Goal: Task Accomplishment & Management: Use online tool/utility

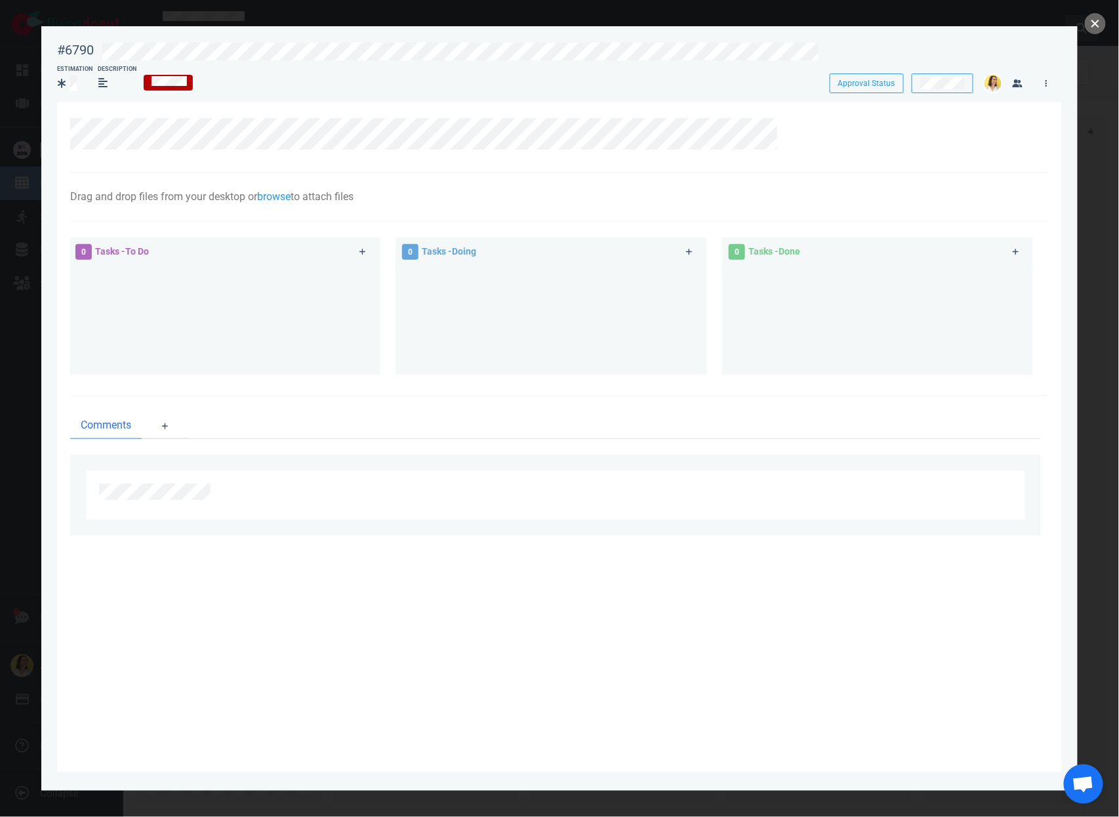
click at [1097, 18] on button "close" at bounding box center [1095, 23] width 21 height 21
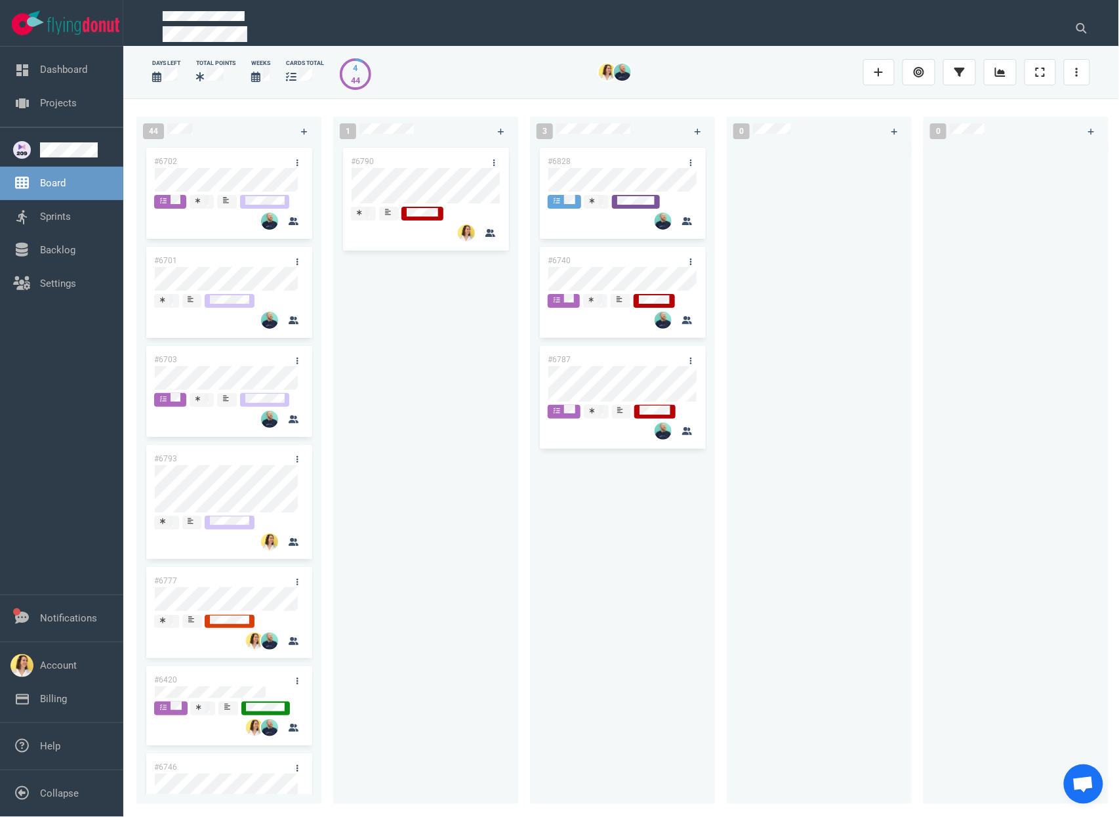
click at [414, 393] on div "#6790" at bounding box center [425, 467] width 169 height 644
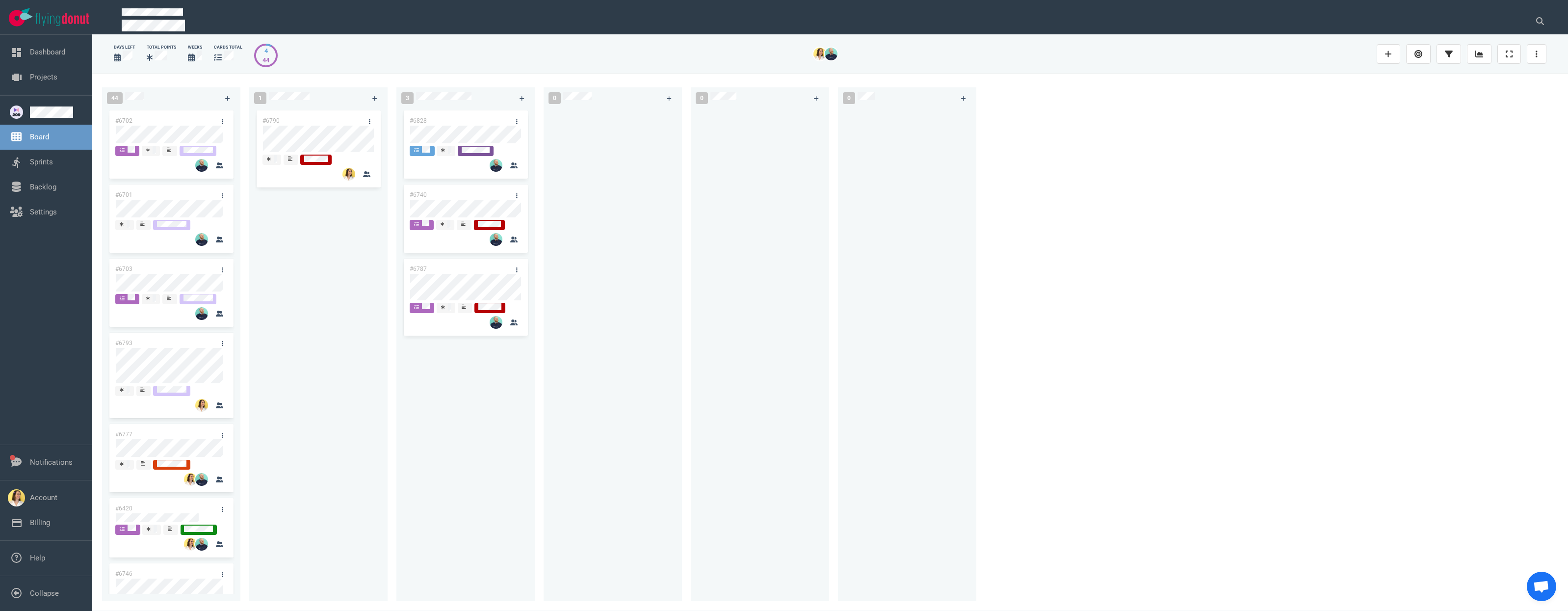
click at [533, 492] on div "#6828 #6740 #6787" at bounding box center [465, 351] width 138 height 485
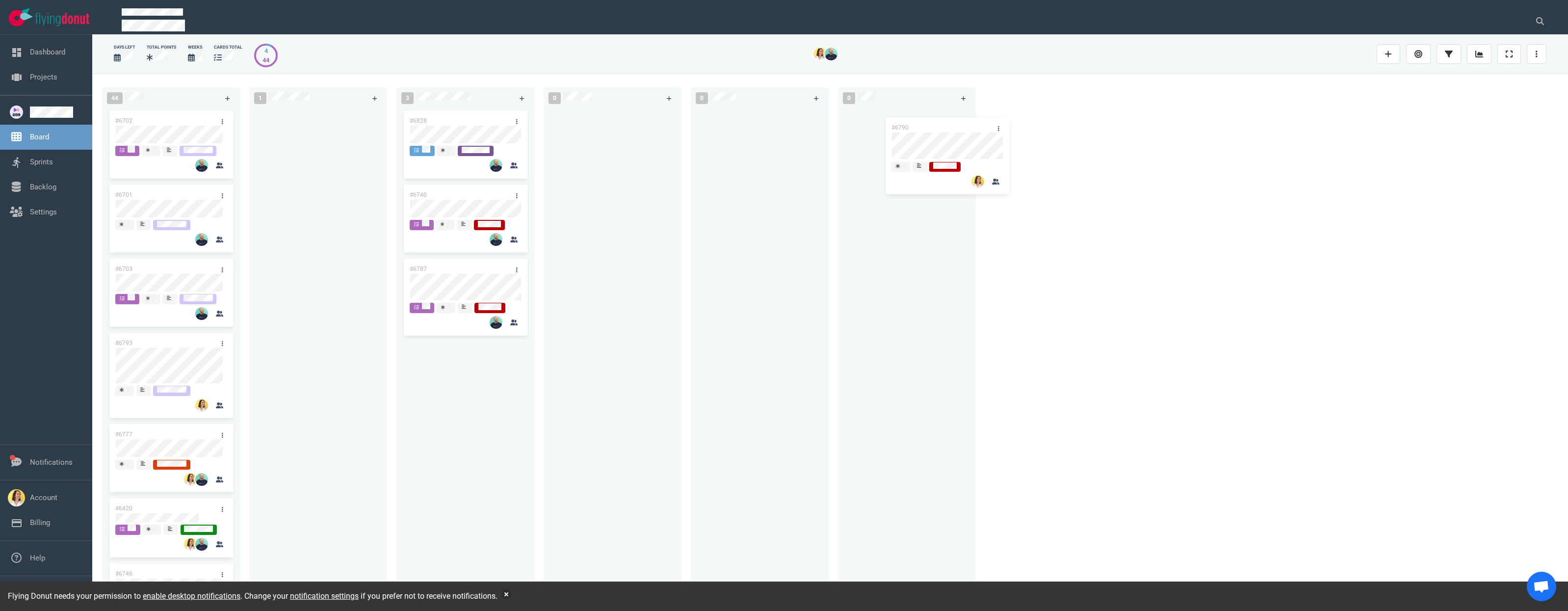
click at [950, 151] on div "44 #6702 #6701 #6703 #6793 #6777 #6420 #6746 #6227 #6671 #6721 #6807 #6646 #664…" at bounding box center [830, 342] width 1476 height 537
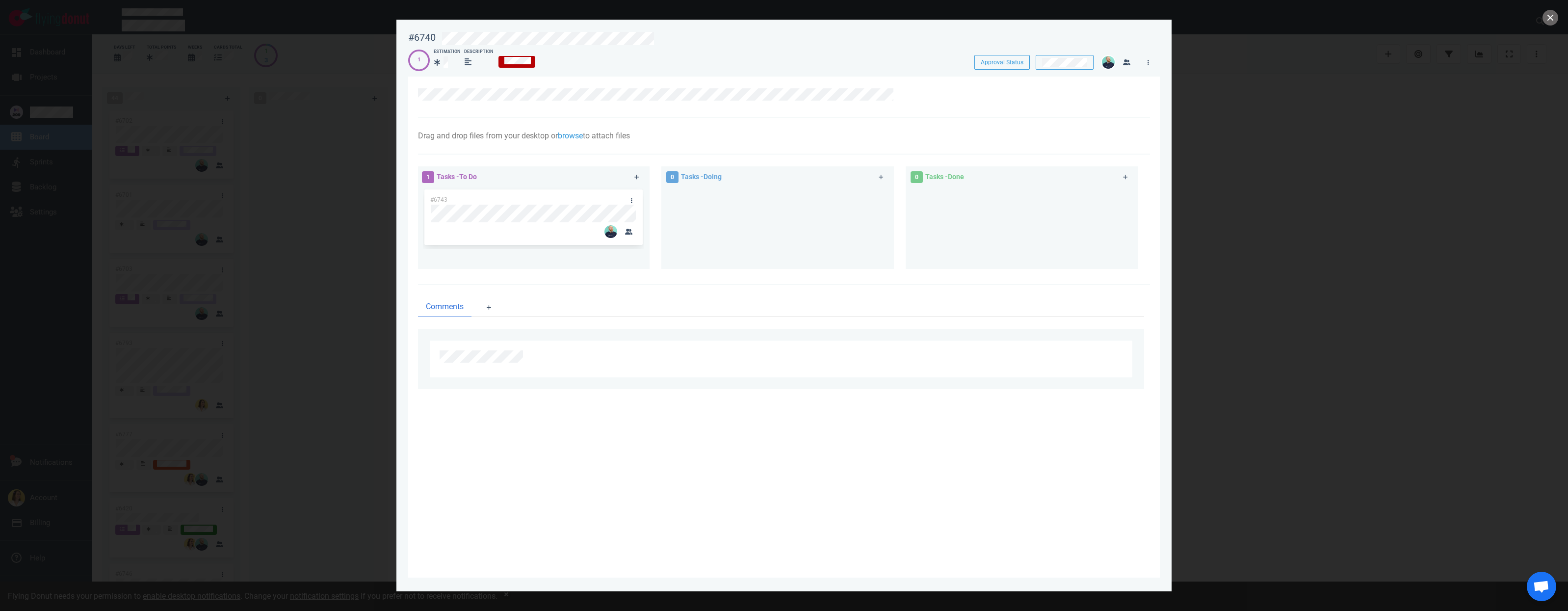
click at [1249, 174] on div at bounding box center [784, 305] width 1568 height 611
click at [1555, 16] on button "close" at bounding box center [1550, 17] width 16 height 16
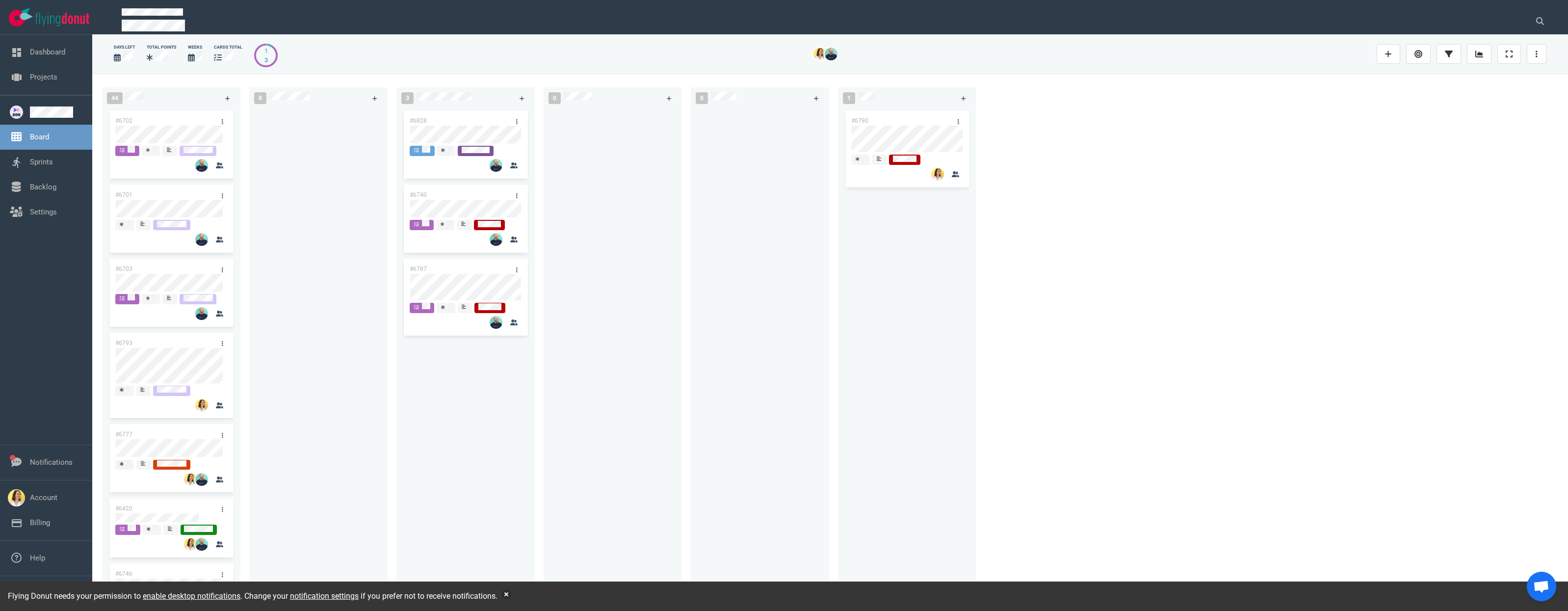
click at [951, 432] on div "#6790" at bounding box center [907, 349] width 126 height 482
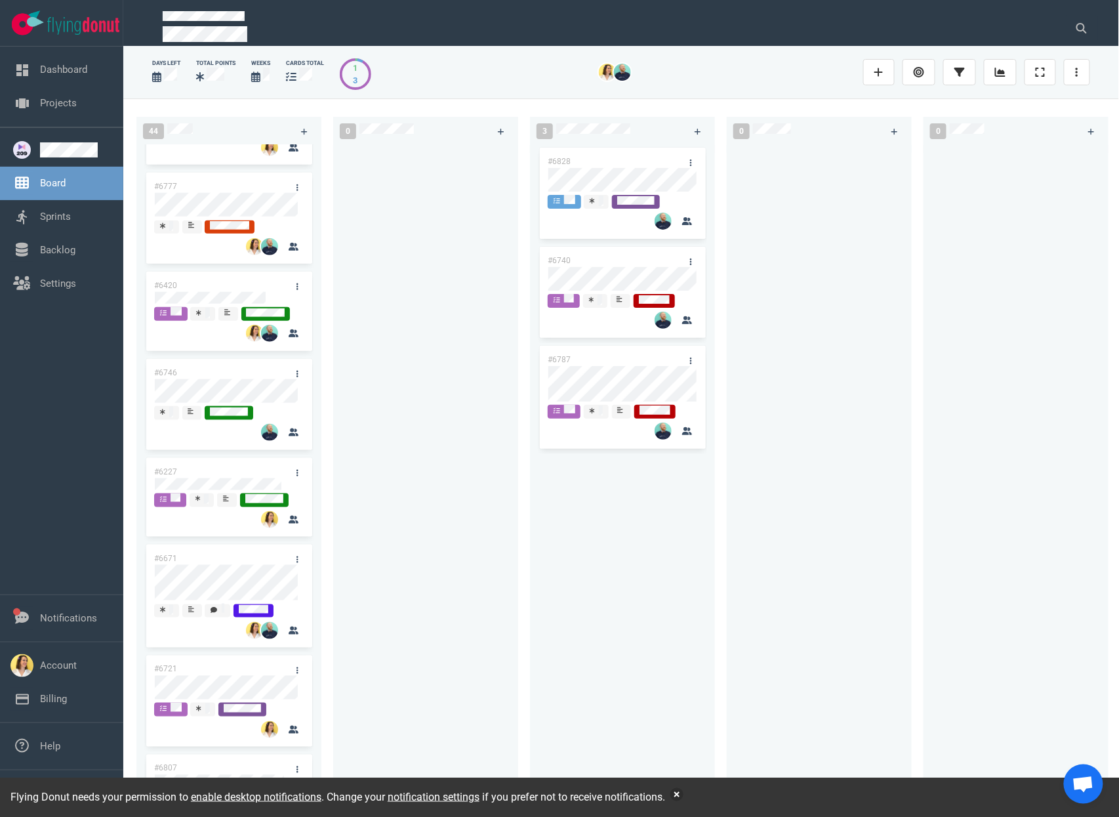
scroll to position [693, 0]
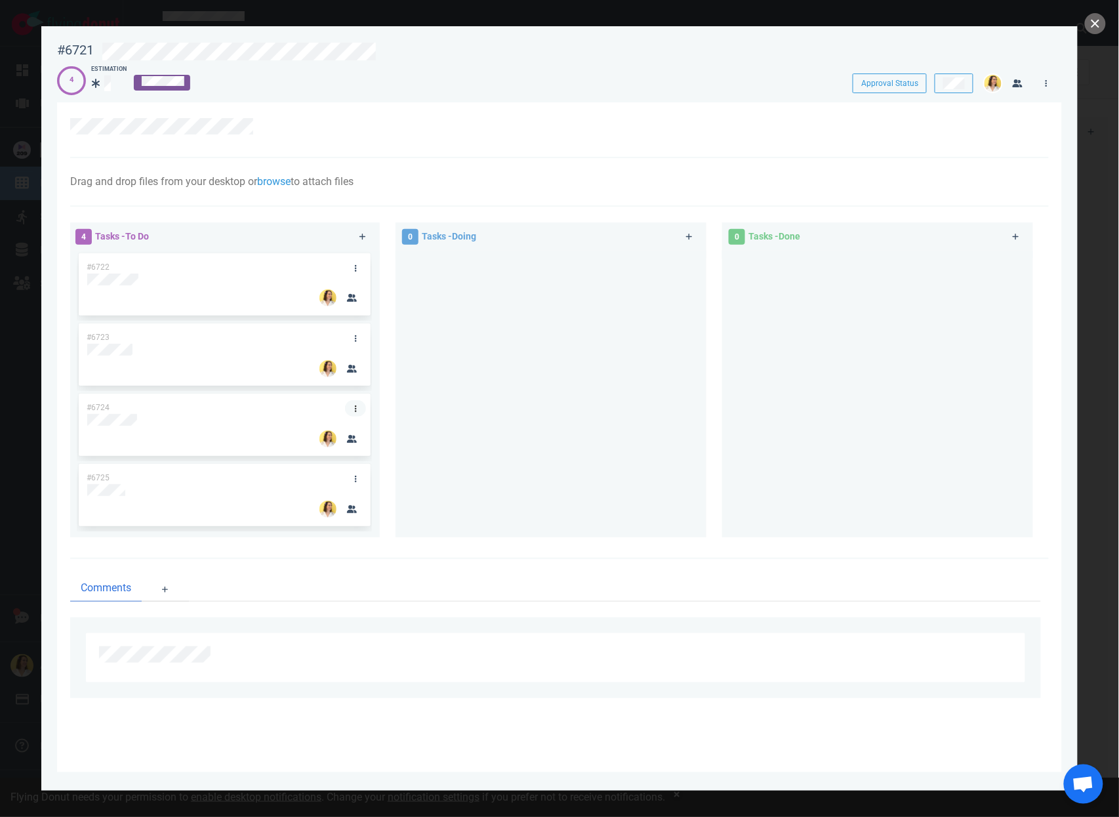
click at [351, 407] on link at bounding box center [355, 408] width 21 height 16
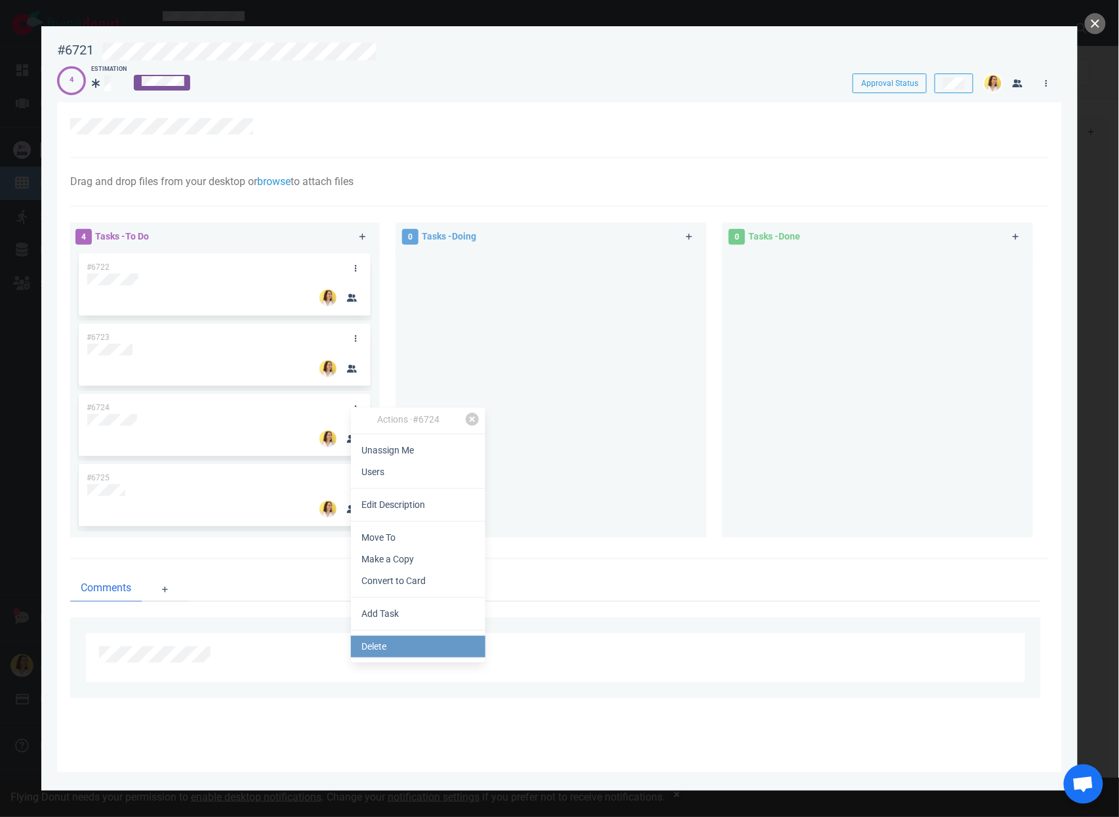
click at [446, 649] on link "Delete" at bounding box center [418, 647] width 135 height 22
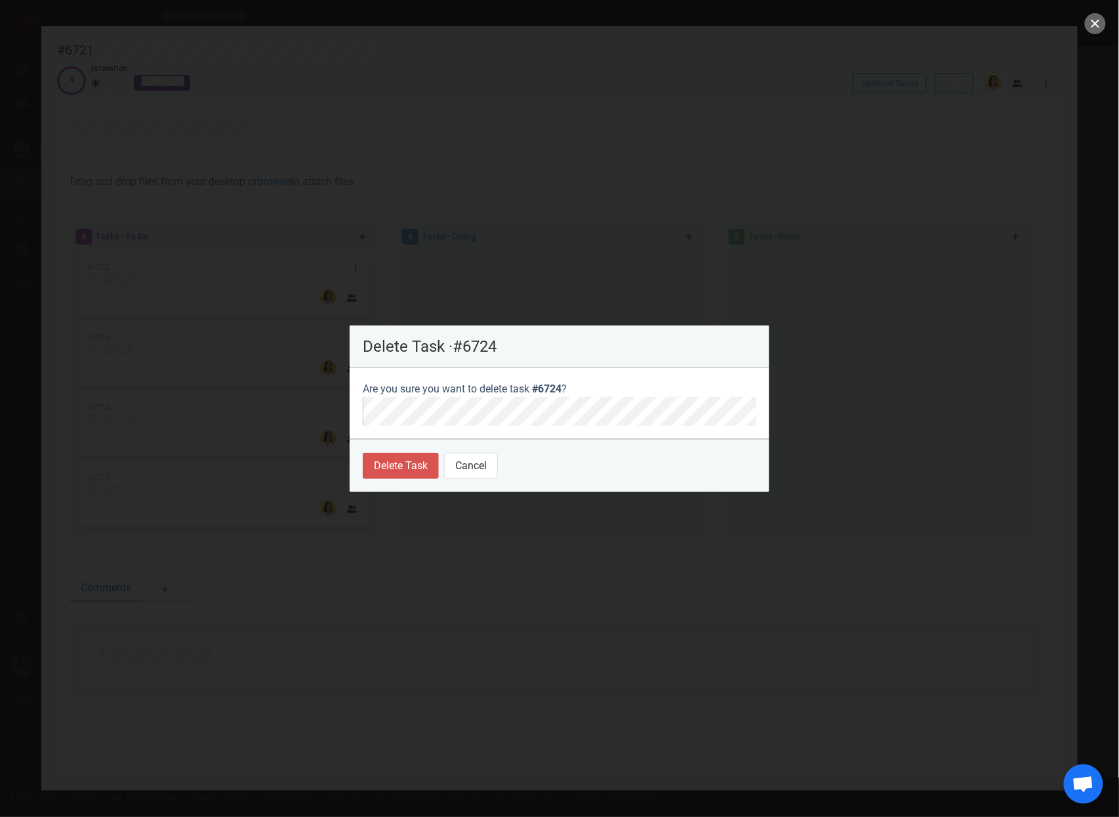
click at [813, 267] on div at bounding box center [559, 408] width 1119 height 817
click at [494, 459] on button "Cancel" at bounding box center [471, 466] width 54 height 26
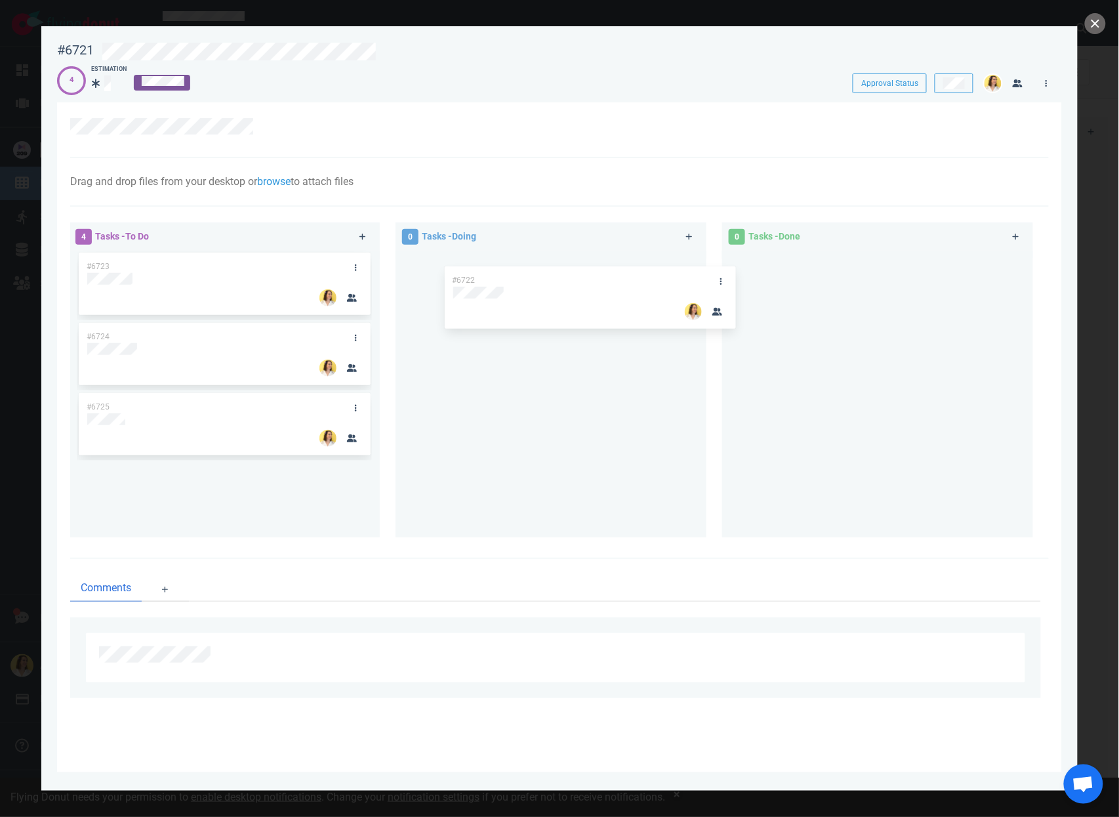
drag, startPoint x: 155, startPoint y: 260, endPoint x: 627, endPoint y: 279, distance: 472.1
click at [627, 279] on div "4 Tasks - To Do #6722 #6723 #6724 #6725 #6722 0 Tasks - Doing 0 Tasks - Done" at bounding box center [555, 383] width 987 height 336
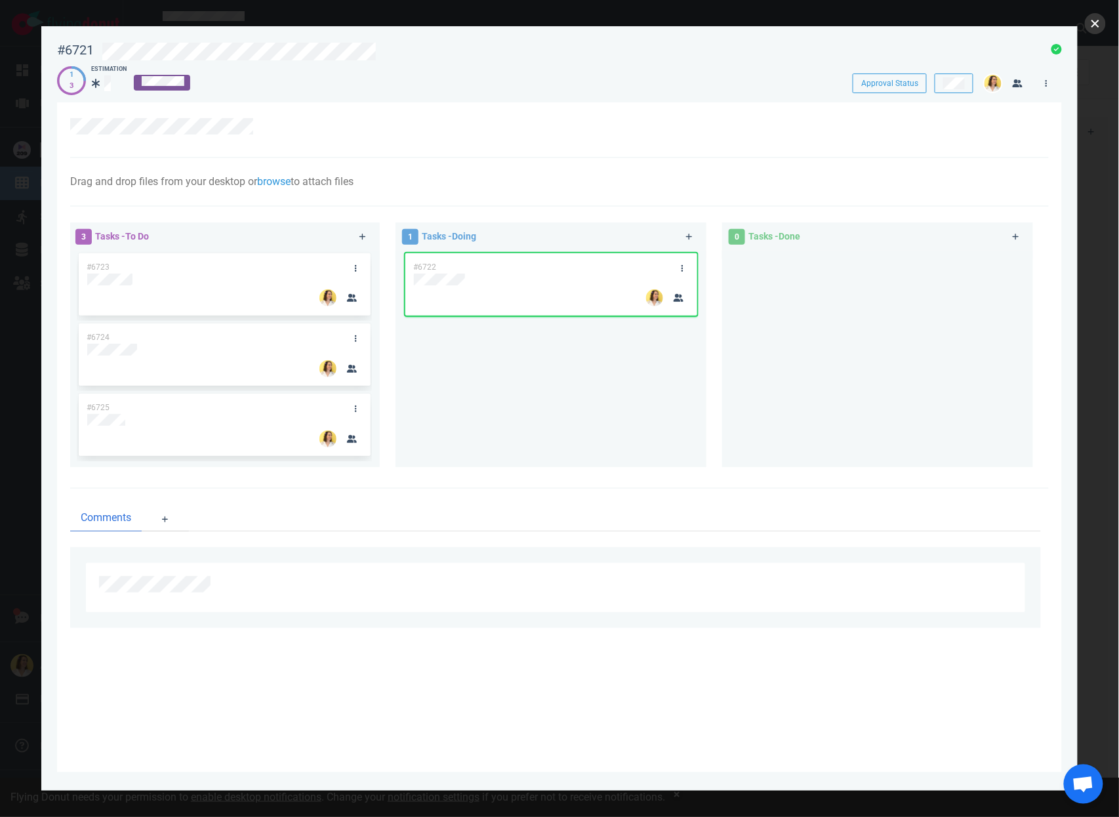
click at [1102, 17] on button "close" at bounding box center [1095, 23] width 21 height 21
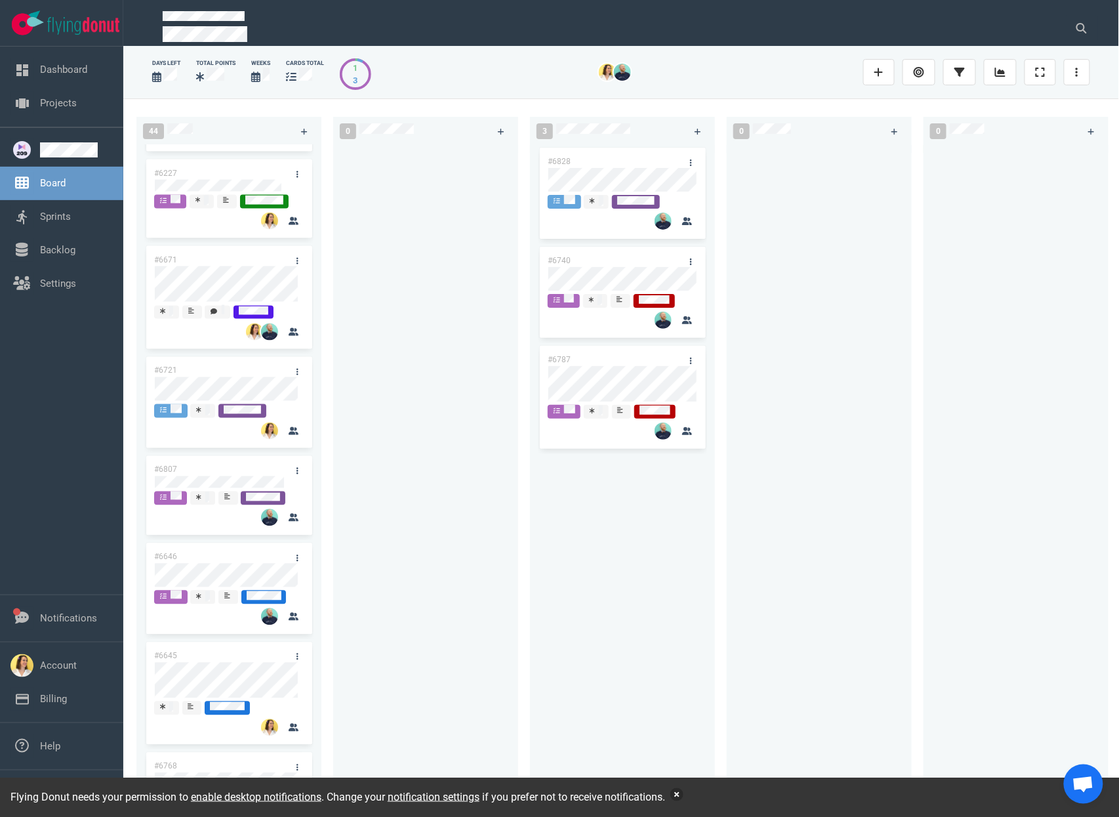
click at [684, 788] on button "button" at bounding box center [677, 794] width 13 height 13
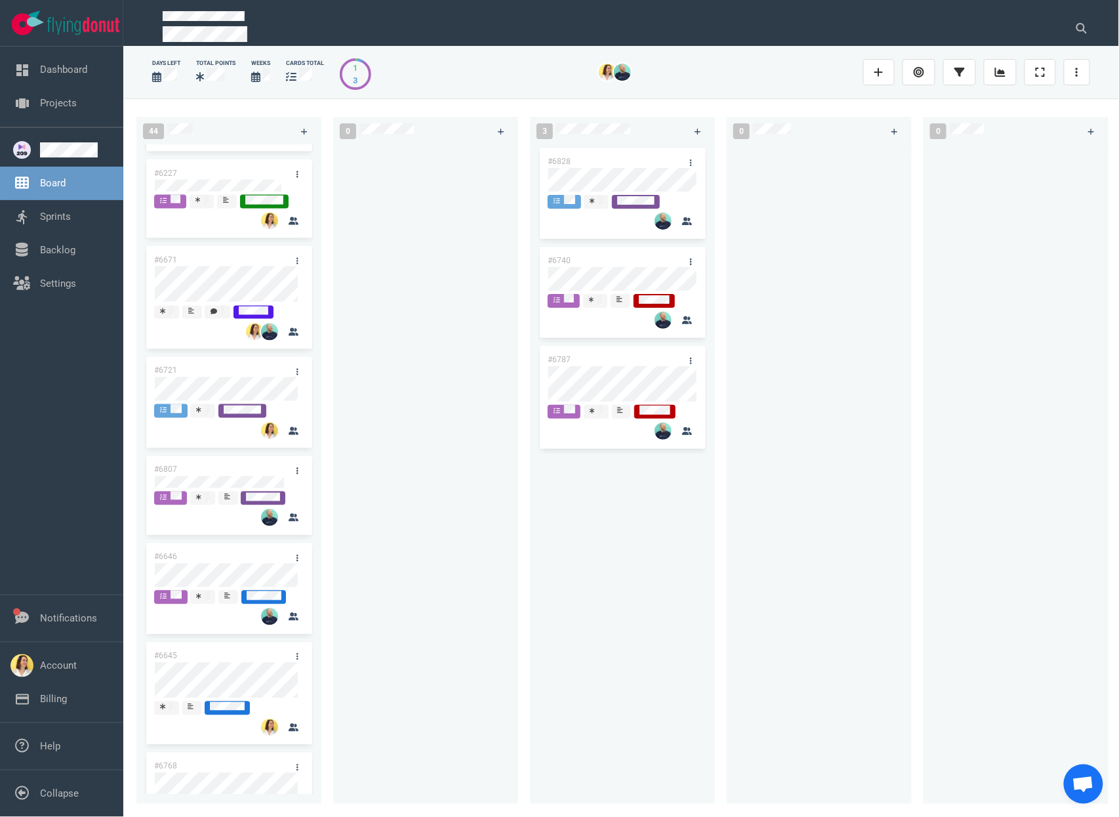
click at [633, 588] on div "#6828 #6740 #6787" at bounding box center [622, 467] width 169 height 644
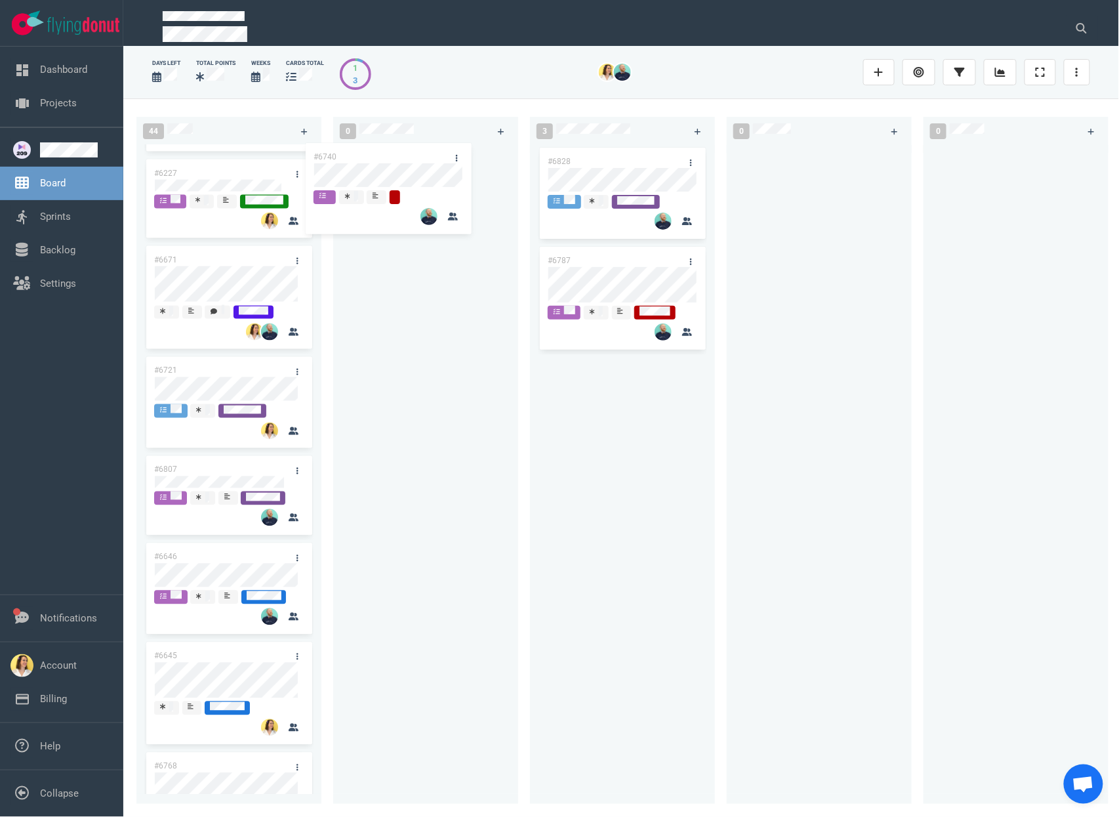
click at [384, 165] on div "44 #6702 #6701 #6703 #6793 #6777 #6420 #6746 #6227 #6671 #6721 #6807 #6646 #664…" at bounding box center [621, 457] width 996 height 718
drag, startPoint x: 760, startPoint y: 541, endPoint x: 708, endPoint y: 497, distance: 68.4
click at [760, 542] on div at bounding box center [819, 467] width 169 height 644
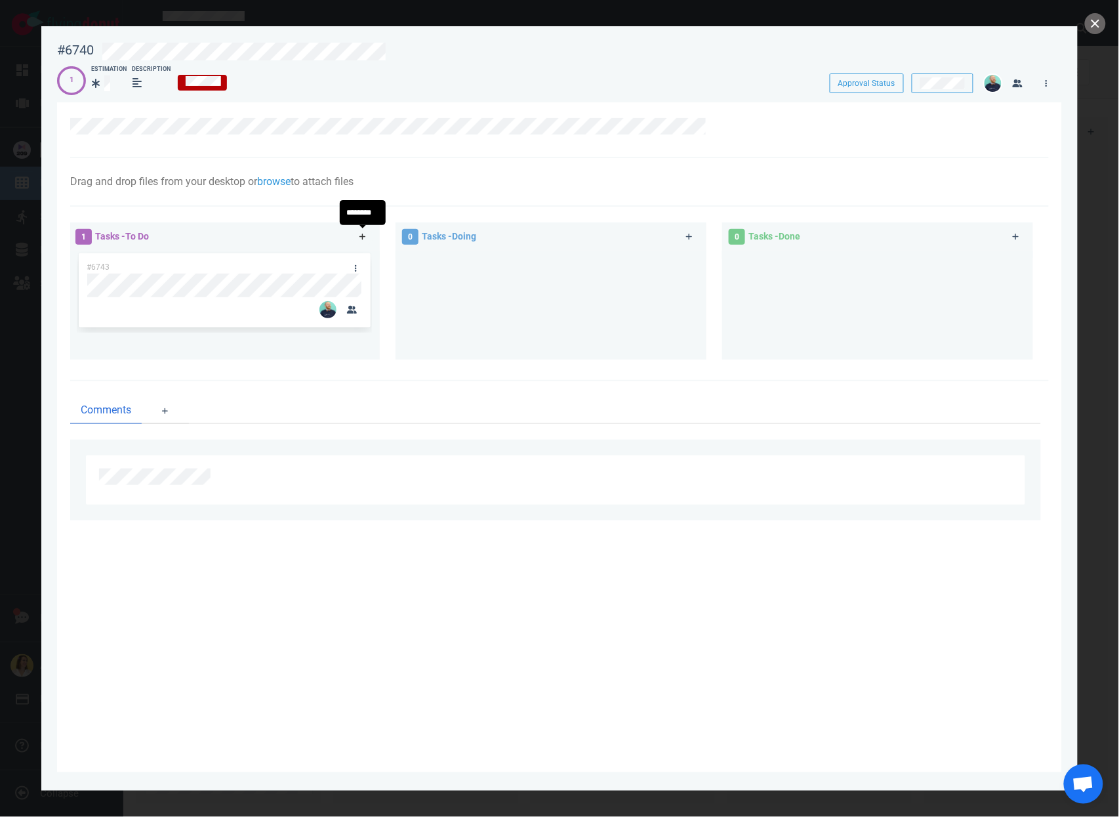
click at [362, 243] on link at bounding box center [362, 237] width 21 height 16
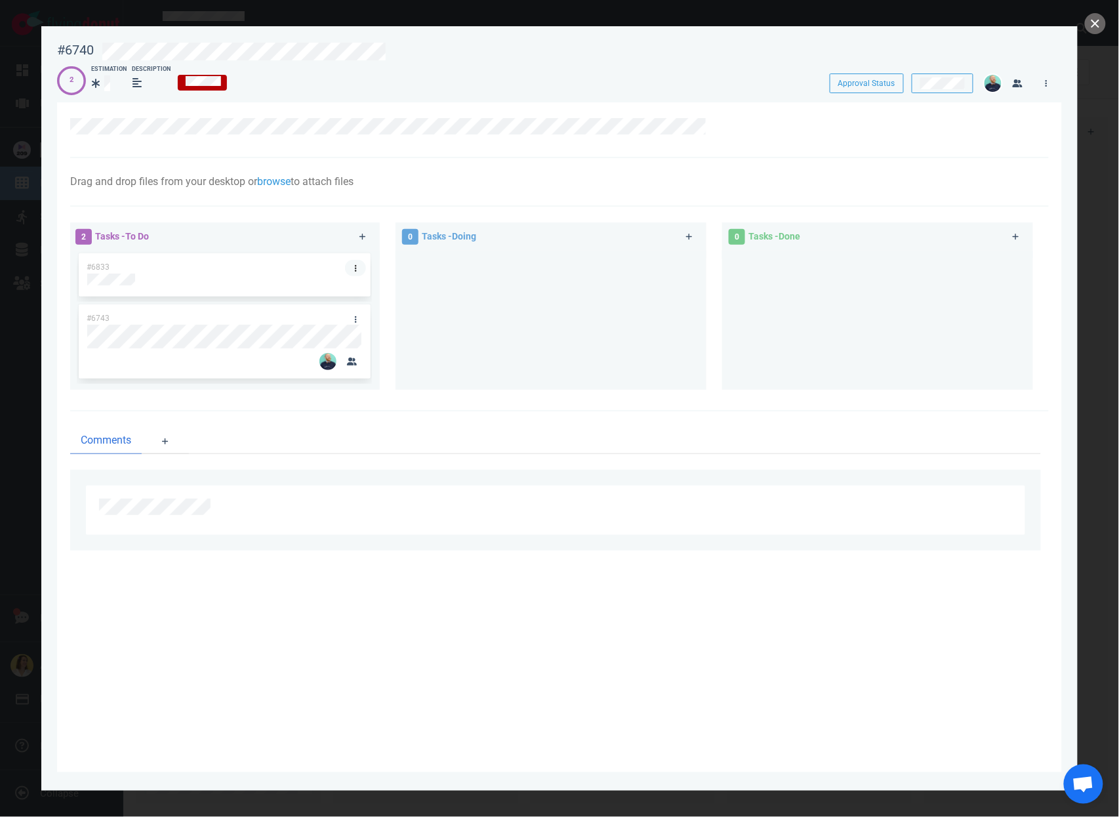
click at [355, 265] on icon at bounding box center [356, 268] width 2 height 7
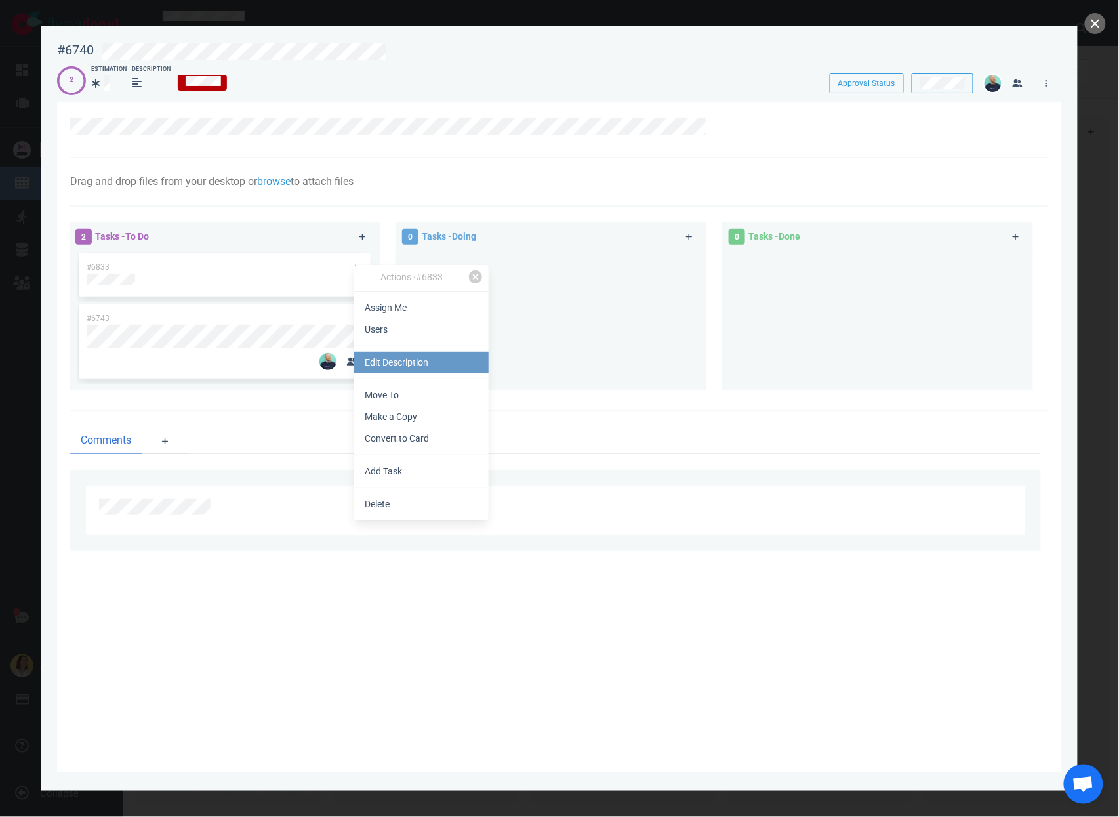
click at [381, 354] on link "Edit Description" at bounding box center [421, 363] width 135 height 22
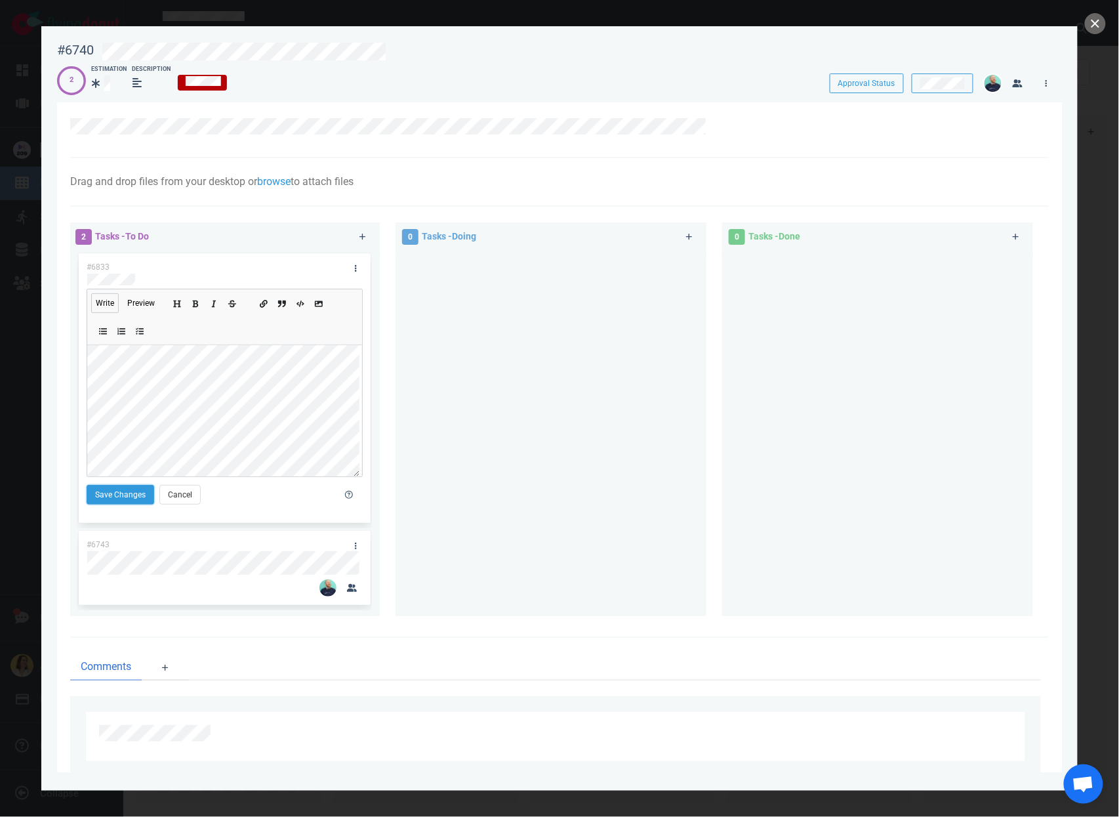
click at [115, 490] on button "Save Changes" at bounding box center [121, 495] width 68 height 20
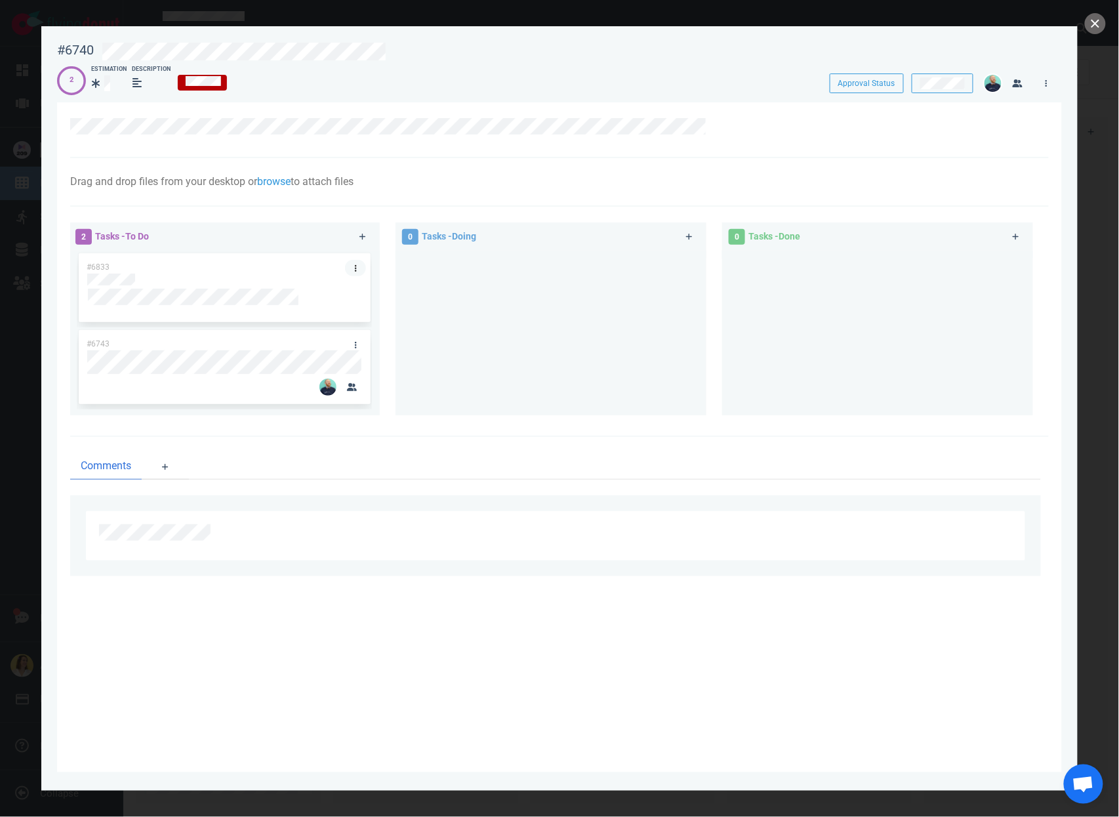
click at [358, 260] on link at bounding box center [355, 268] width 21 height 16
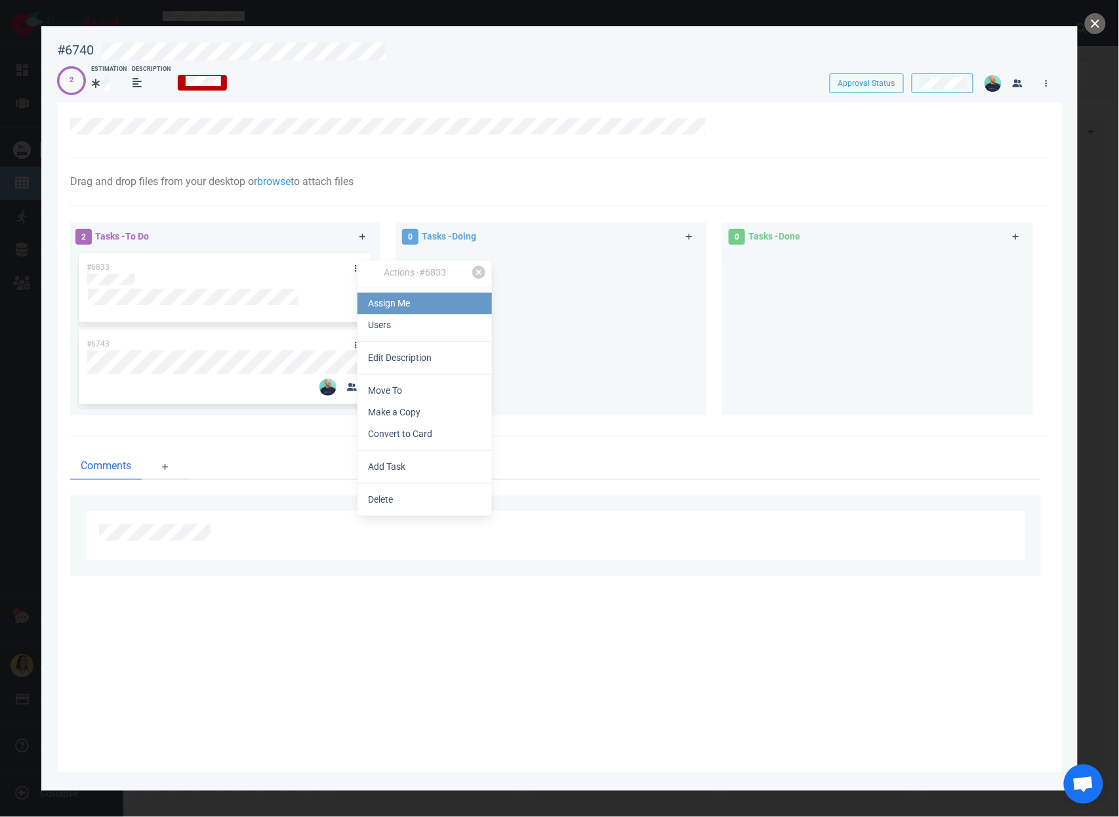
click at [435, 311] on link "Assign Me" at bounding box center [425, 304] width 135 height 22
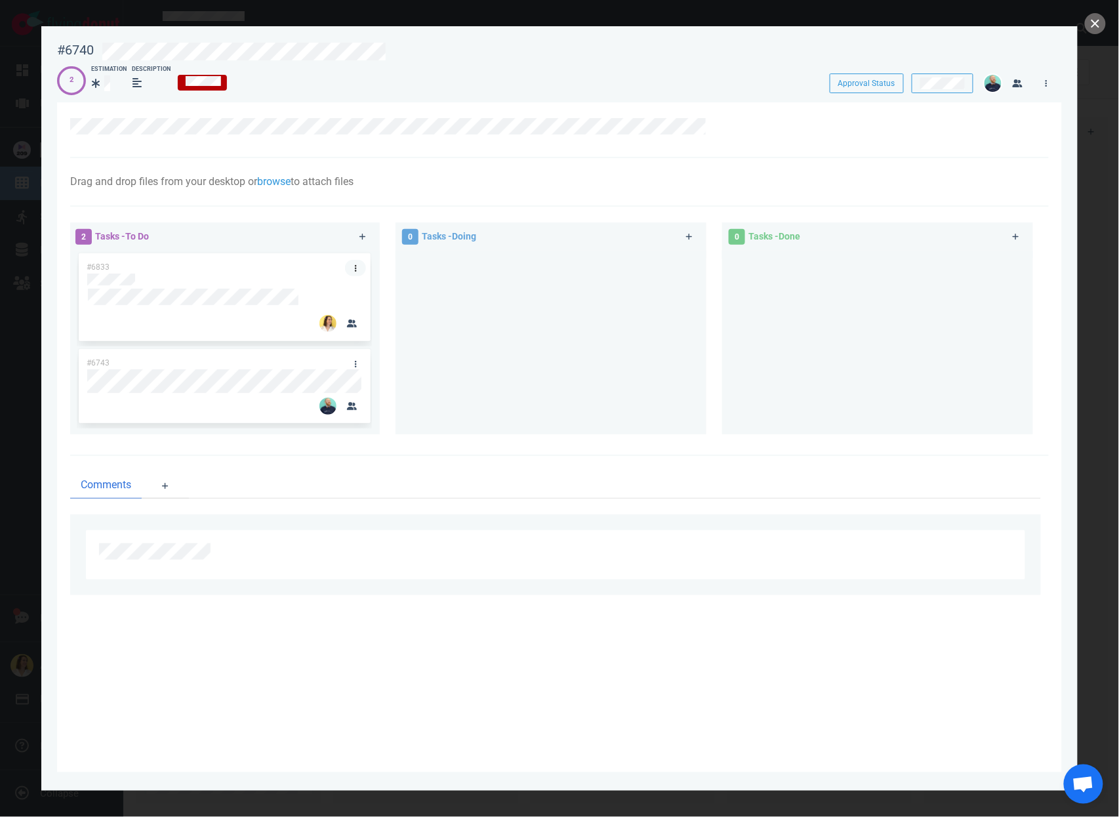
click at [356, 266] on link at bounding box center [355, 268] width 21 height 16
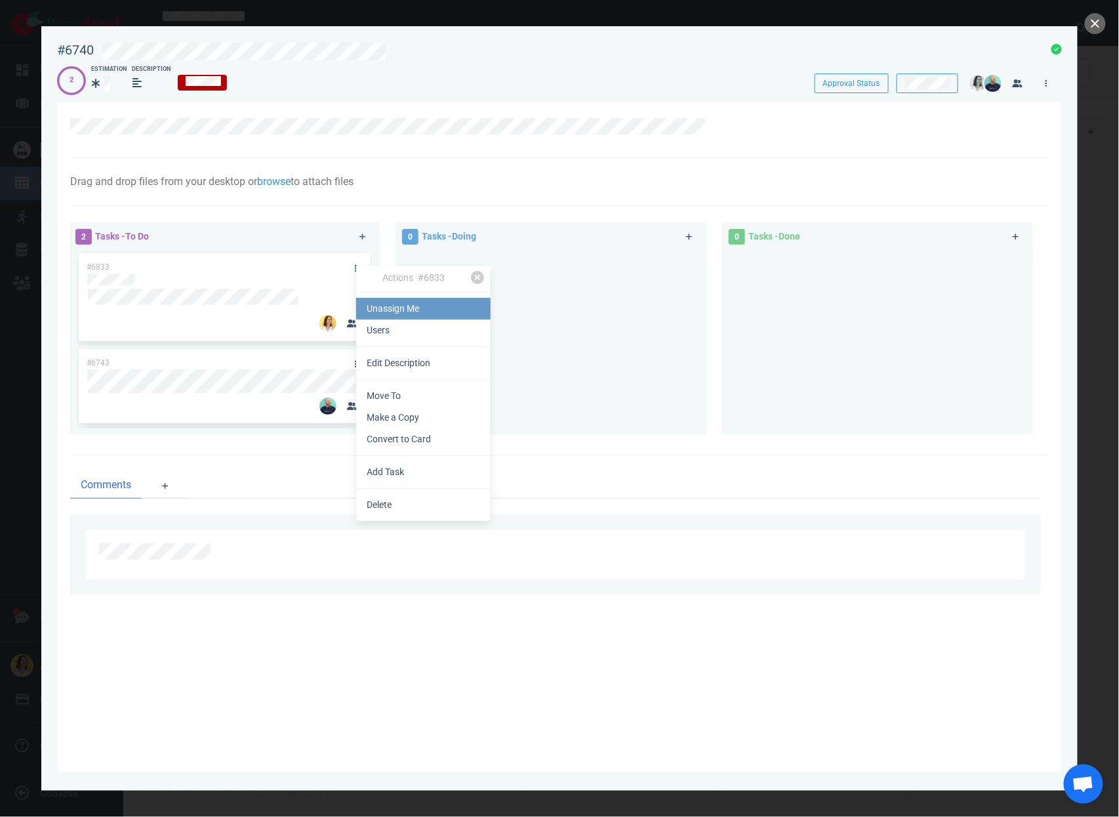
click at [381, 311] on link "Unassign Me" at bounding box center [423, 309] width 135 height 22
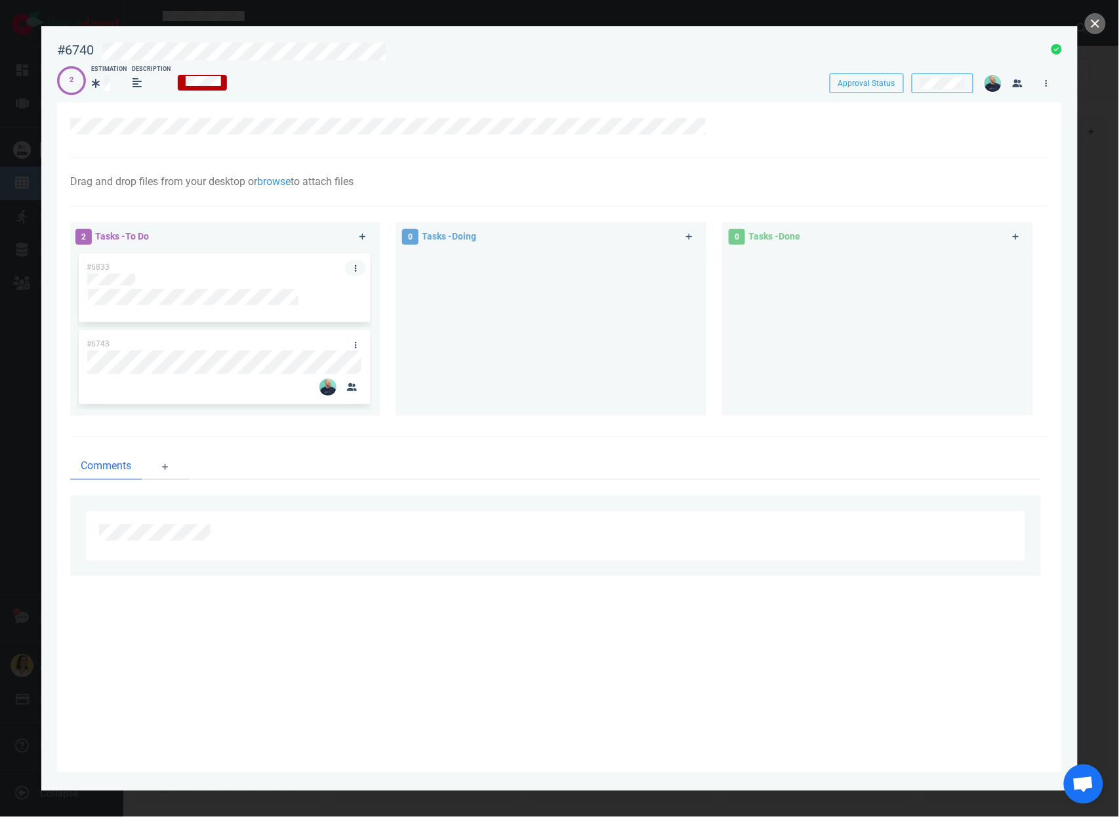
click at [359, 265] on link at bounding box center [355, 268] width 21 height 16
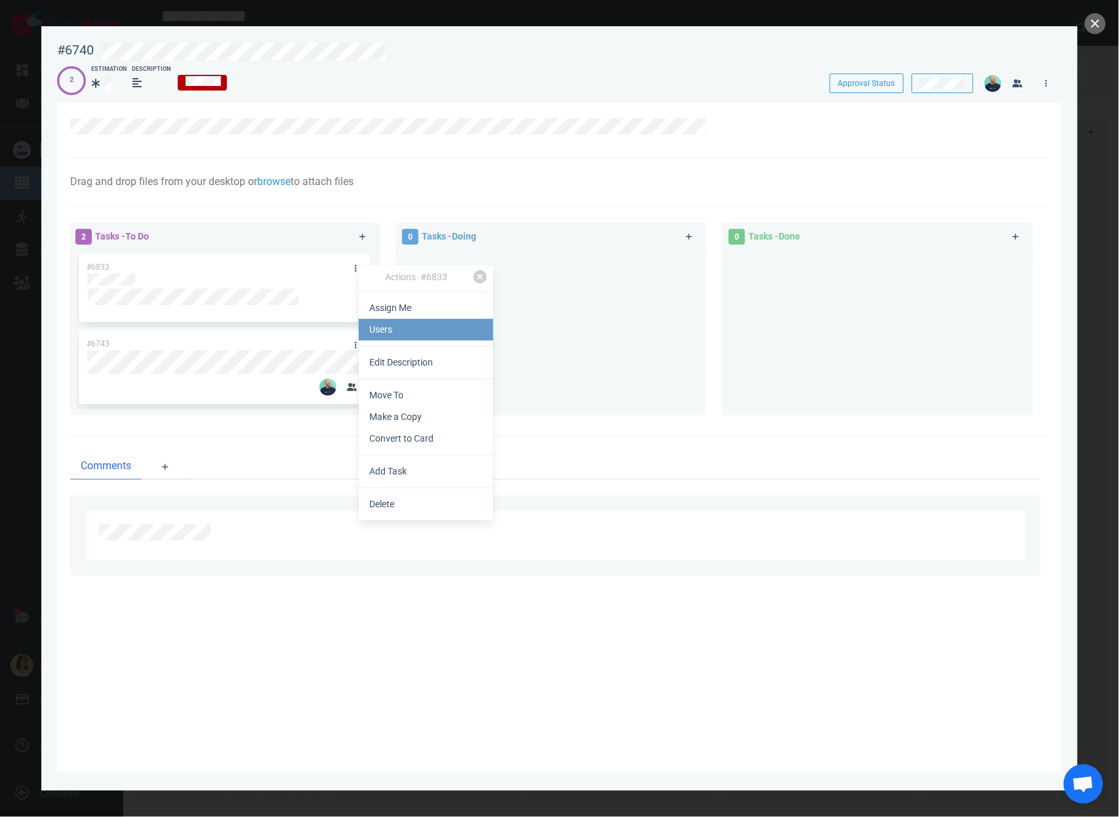
click at [405, 329] on link "Users" at bounding box center [426, 330] width 135 height 22
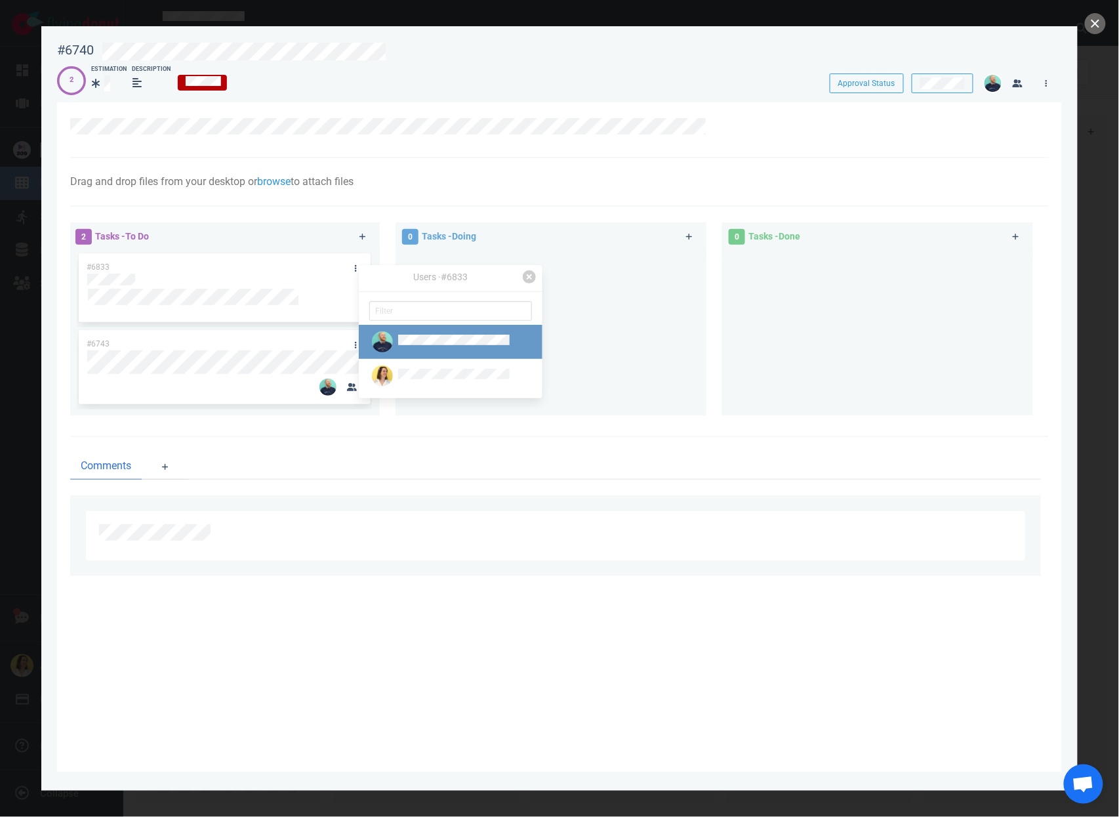
click at [402, 329] on link at bounding box center [451, 342] width 184 height 34
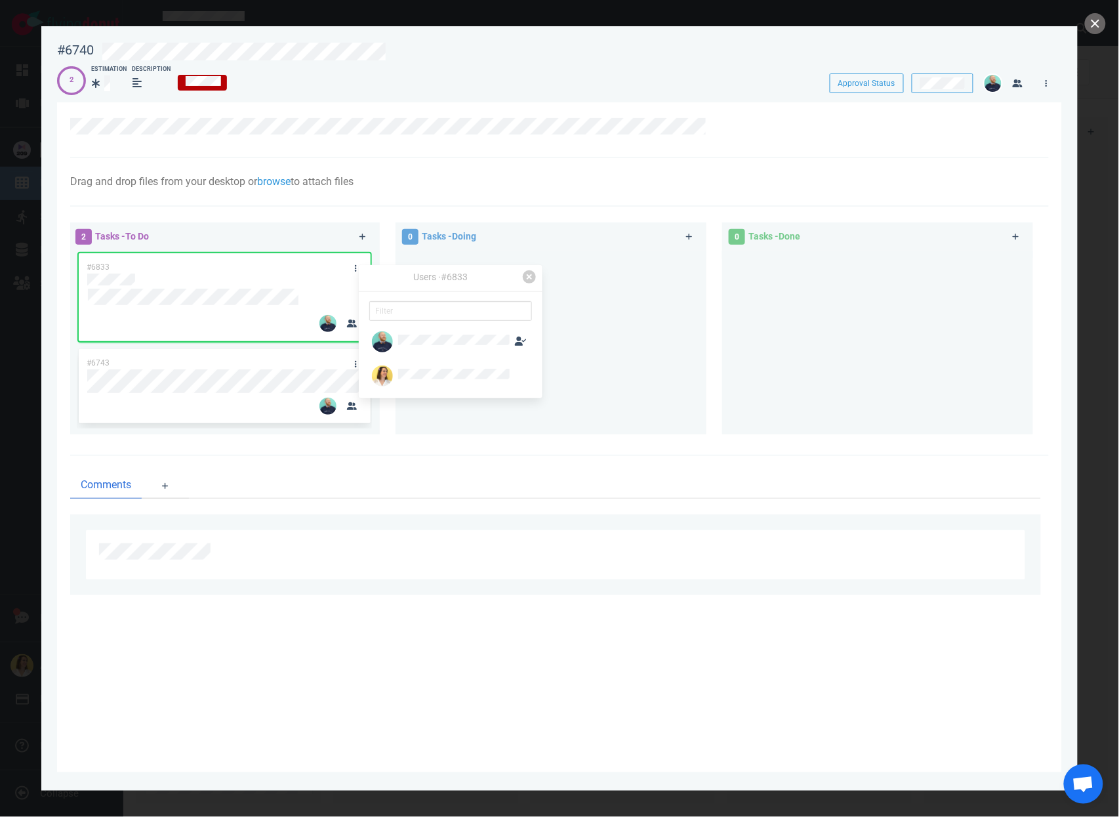
click at [433, 624] on section "Drag and drop files from your desktop or browse to attach files Attach Files Co…" at bounding box center [559, 437] width 1005 height 670
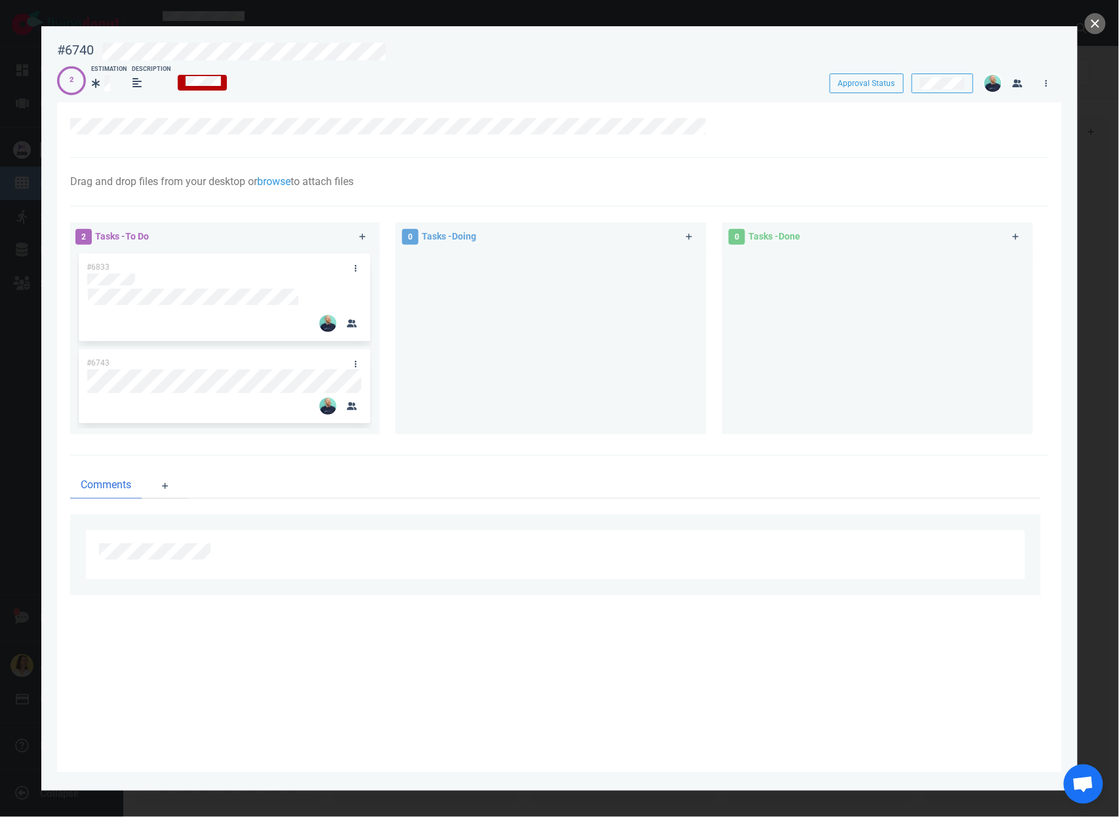
click at [457, 383] on div at bounding box center [551, 337] width 295 height 173
click at [1096, 7] on div at bounding box center [559, 408] width 1119 height 817
click at [1093, 35] on div at bounding box center [559, 408] width 1119 height 817
click at [1092, 28] on button "close" at bounding box center [1095, 23] width 21 height 21
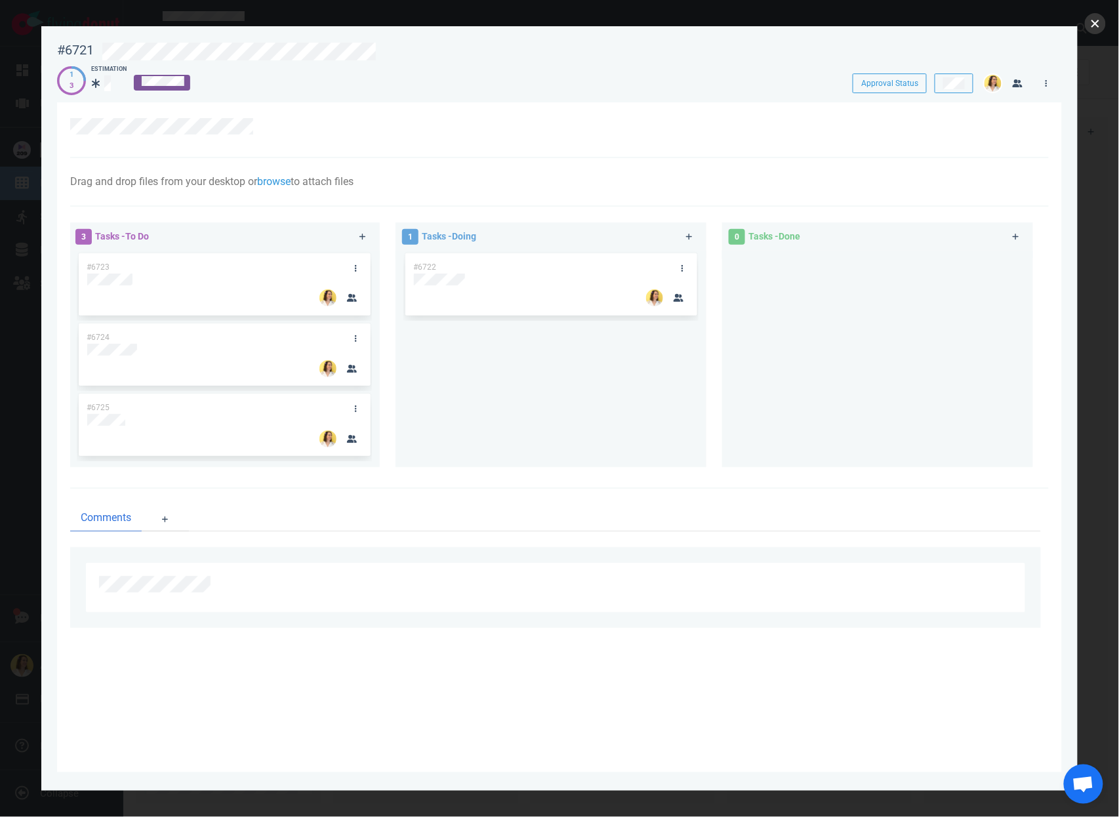
click at [1100, 22] on button "close" at bounding box center [1095, 23] width 21 height 21
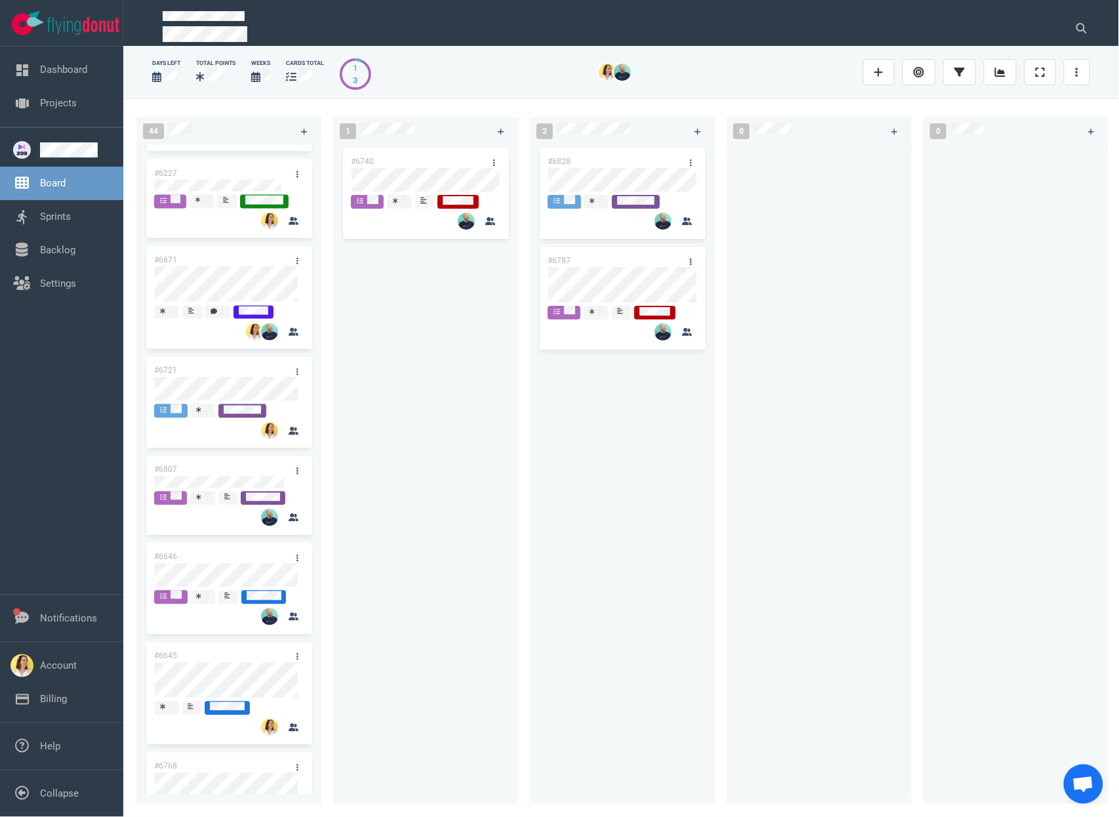
click at [432, 648] on div "#6740" at bounding box center [425, 467] width 169 height 644
drag, startPoint x: 407, startPoint y: 425, endPoint x: 409, endPoint y: 376, distance: 49.2
click at [409, 423] on div "#6740" at bounding box center [425, 467] width 169 height 644
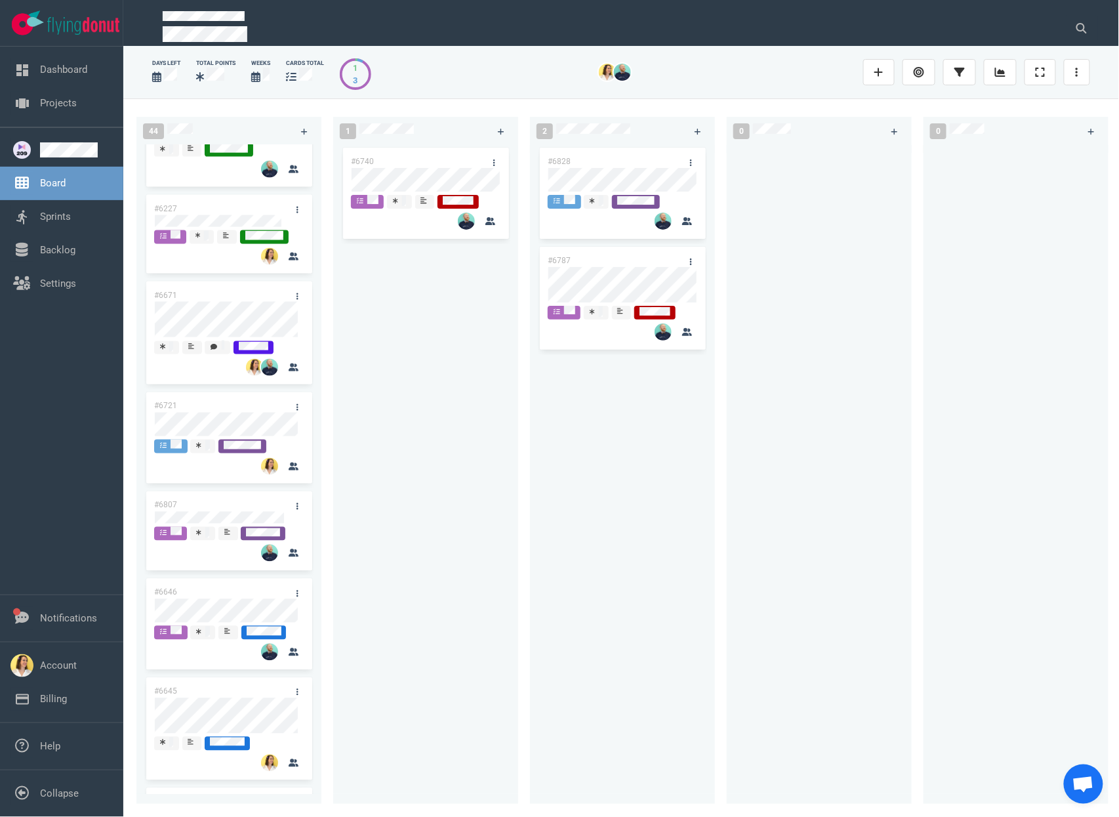
scroll to position [665, 0]
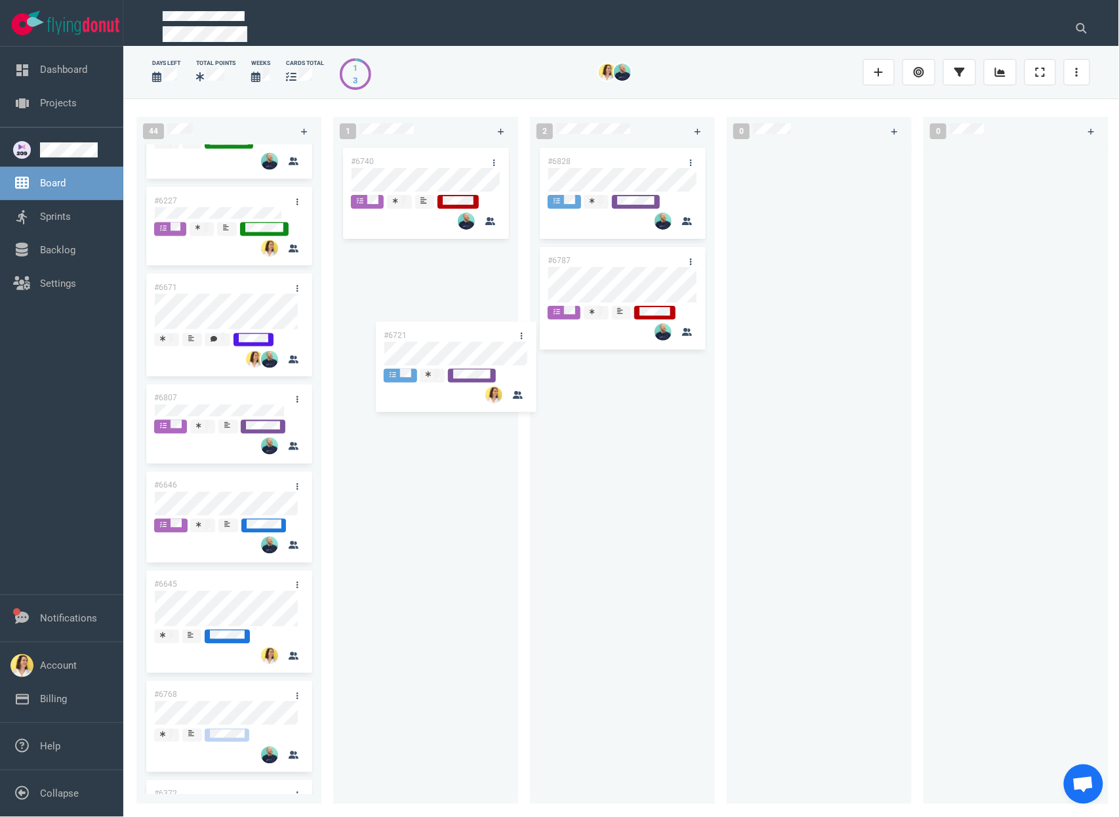
drag, startPoint x: 203, startPoint y: 396, endPoint x: 469, endPoint y: 322, distance: 276.5
click at [435, 328] on div "44 #6702 #6701 #6703 #6793 #6777 #6420 #6746 #6227 #6671 #6721 #6807 #6646 #664…" at bounding box center [621, 457] width 996 height 718
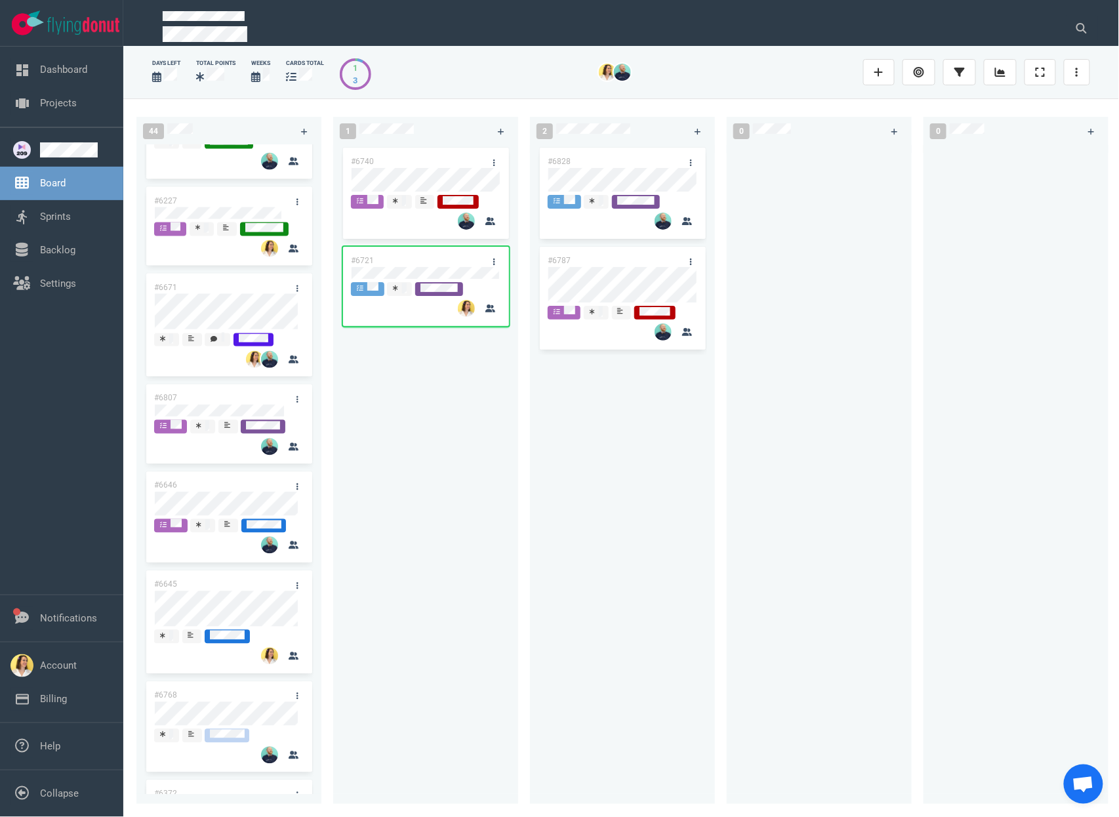
click at [491, 577] on div "#6740 #6721" at bounding box center [425, 467] width 169 height 644
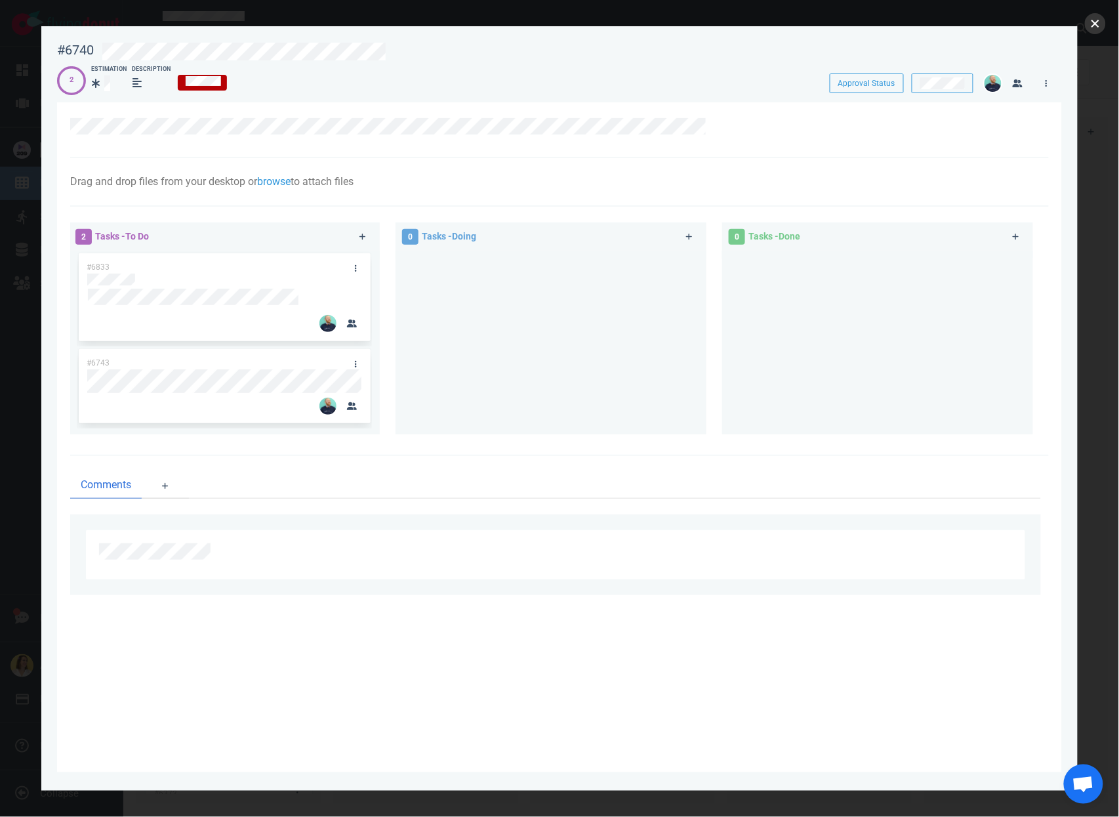
click at [1101, 21] on button "close" at bounding box center [1095, 23] width 21 height 21
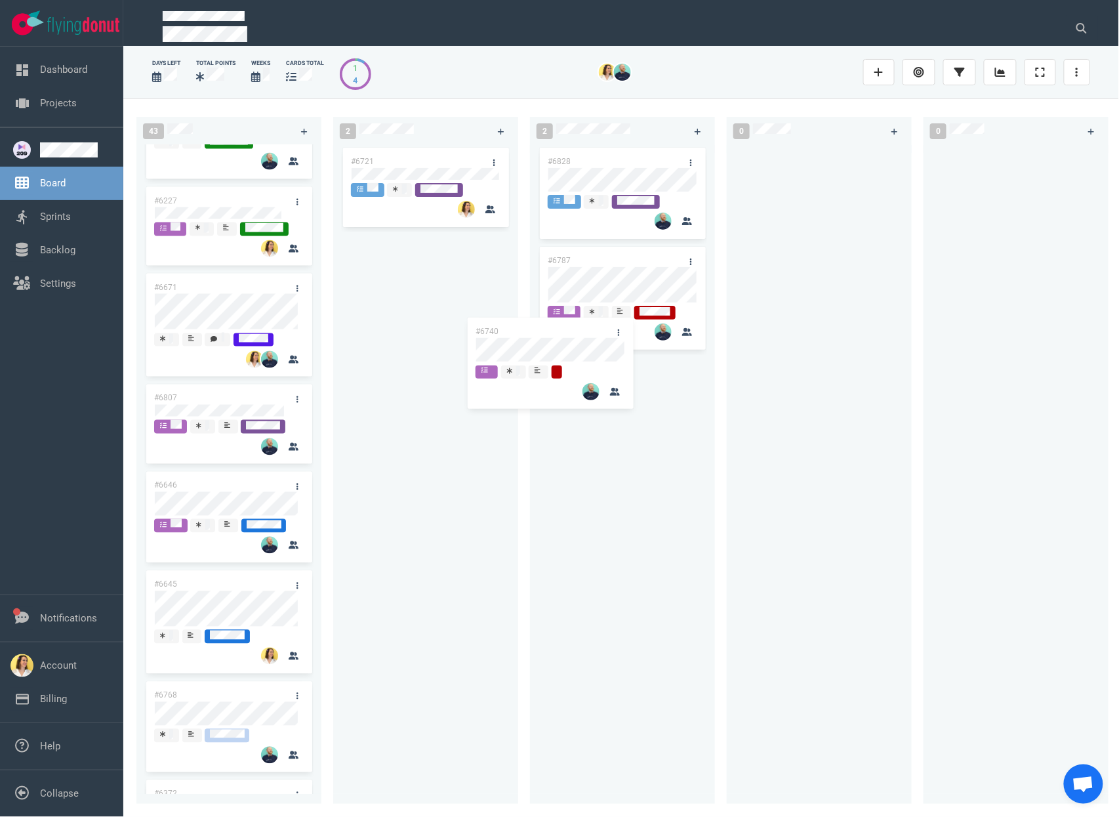
drag, startPoint x: 428, startPoint y: 157, endPoint x: 589, endPoint y: 414, distance: 302.4
click at [589, 413] on div "43 #6702 #6701 #6703 #6793 #6777 #6420 #6746 #6227 #6671 #6807 #6646 #6645 #676…" at bounding box center [621, 457] width 996 height 718
